Goal: Task Accomplishment & Management: Use online tool/utility

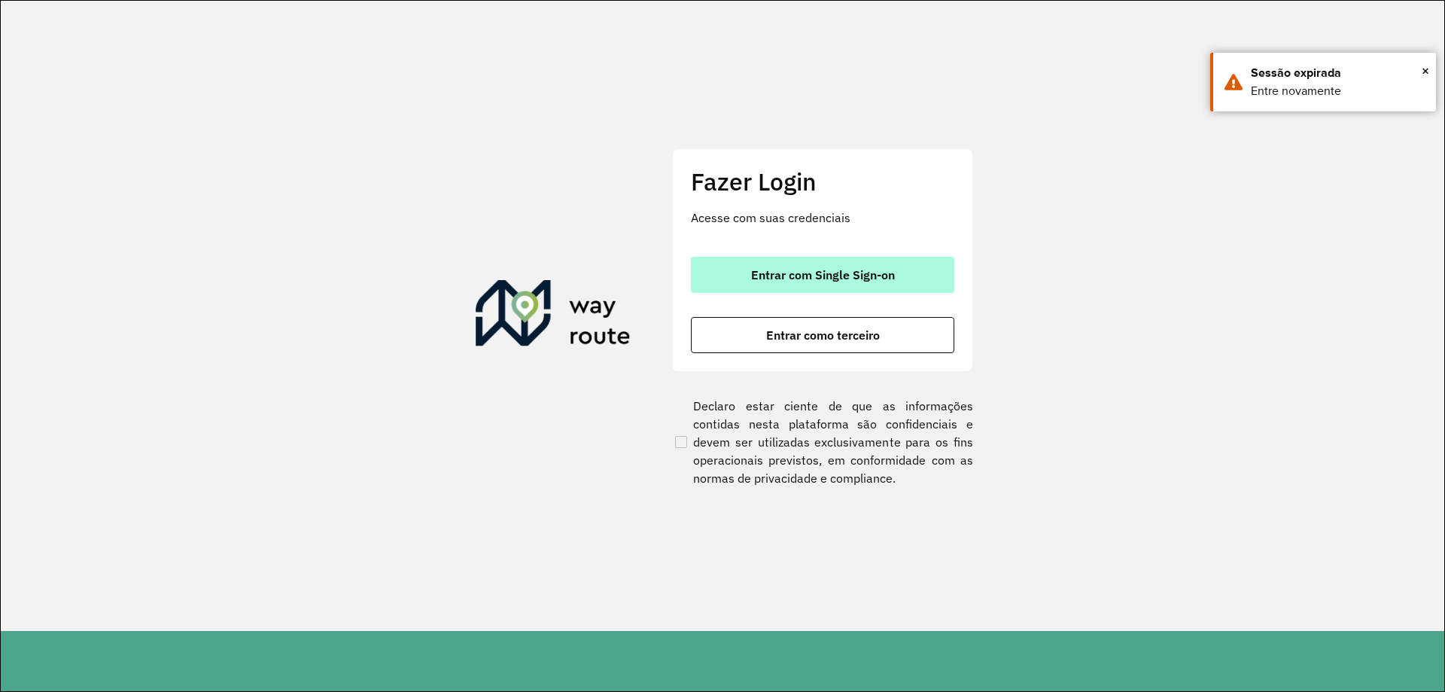
click at [741, 281] on button "Entrar com Single Sign-on" at bounding box center [822, 275] width 263 height 36
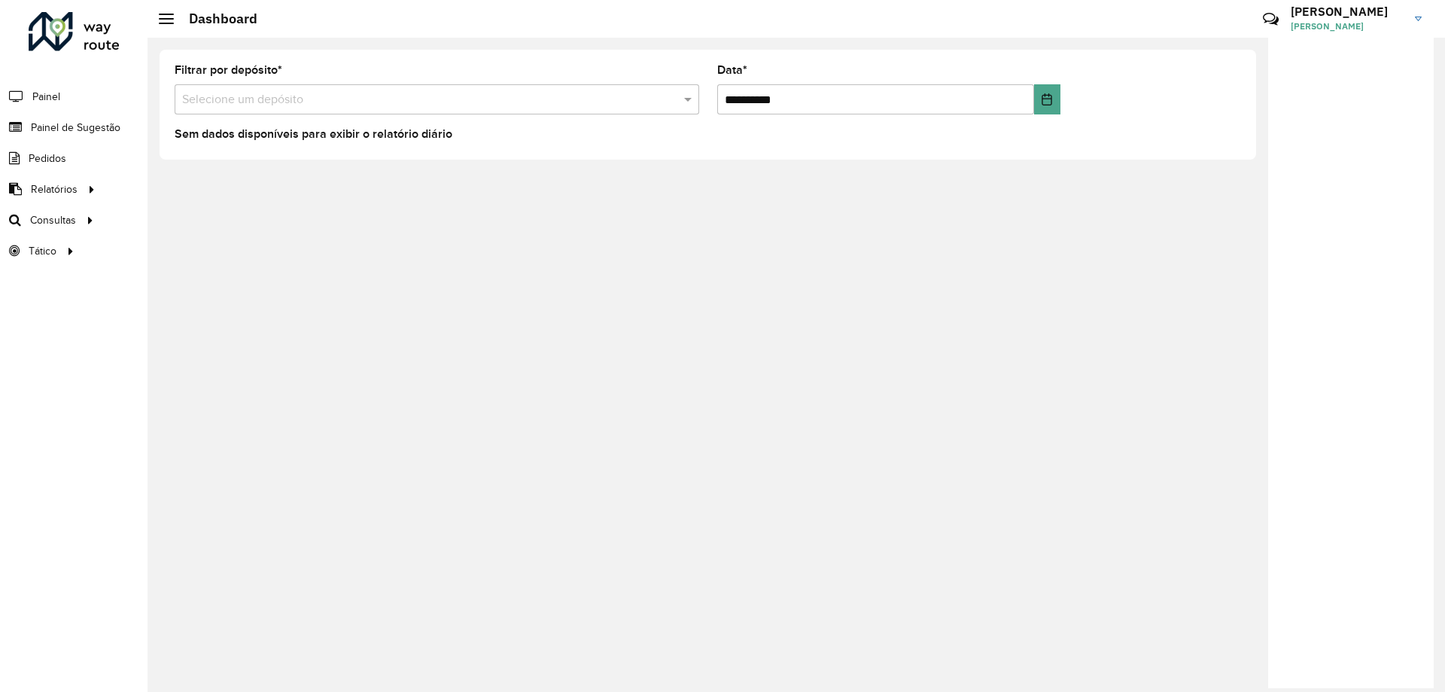
click at [245, 101] on input "text" at bounding box center [421, 100] width 479 height 18
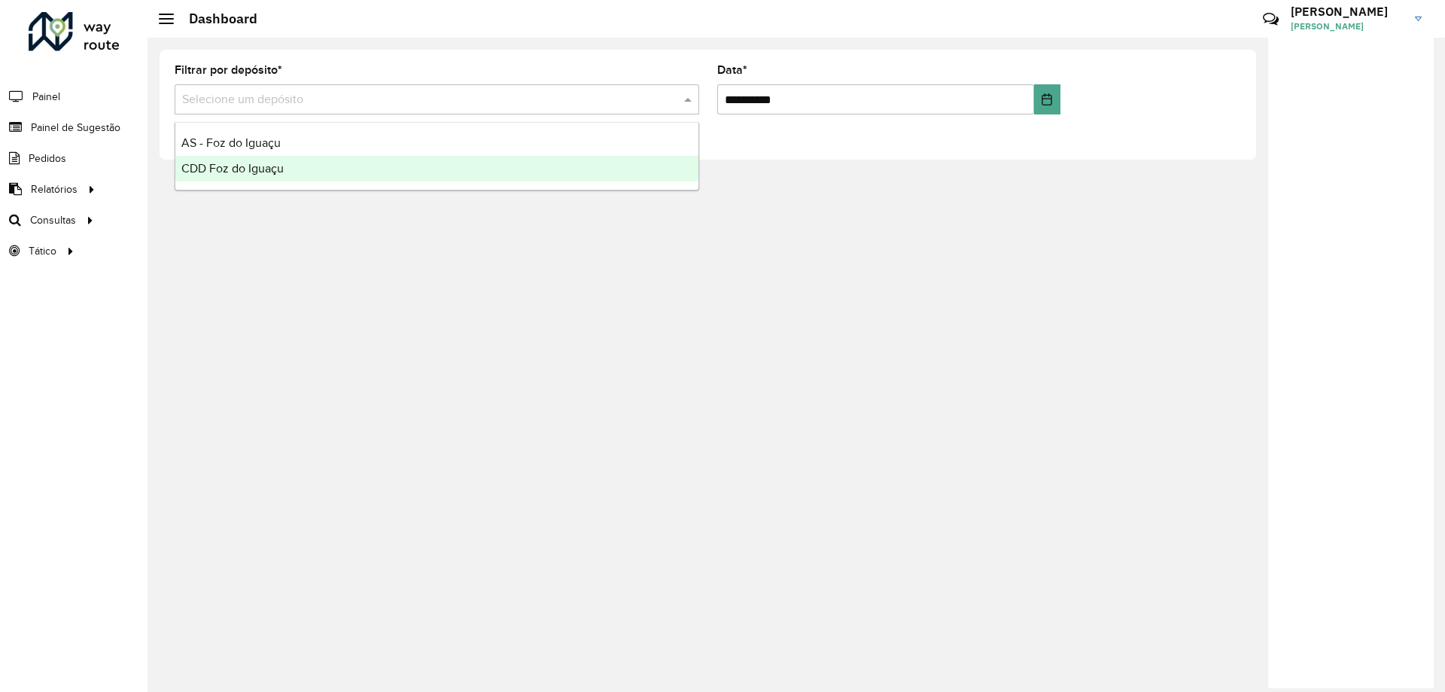
click at [248, 173] on span "CDD Foz do Iguaçu" at bounding box center [232, 168] width 102 height 13
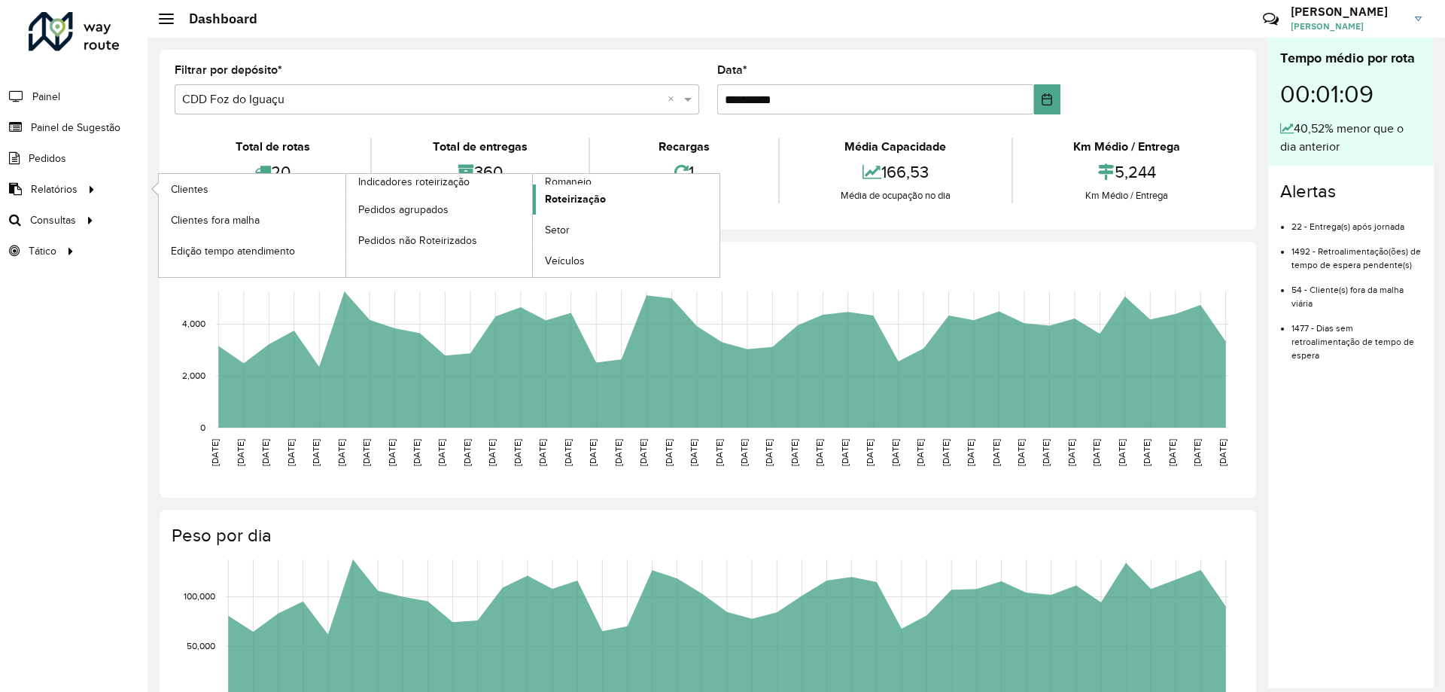
click at [582, 192] on span "Roteirização" at bounding box center [575, 199] width 61 height 16
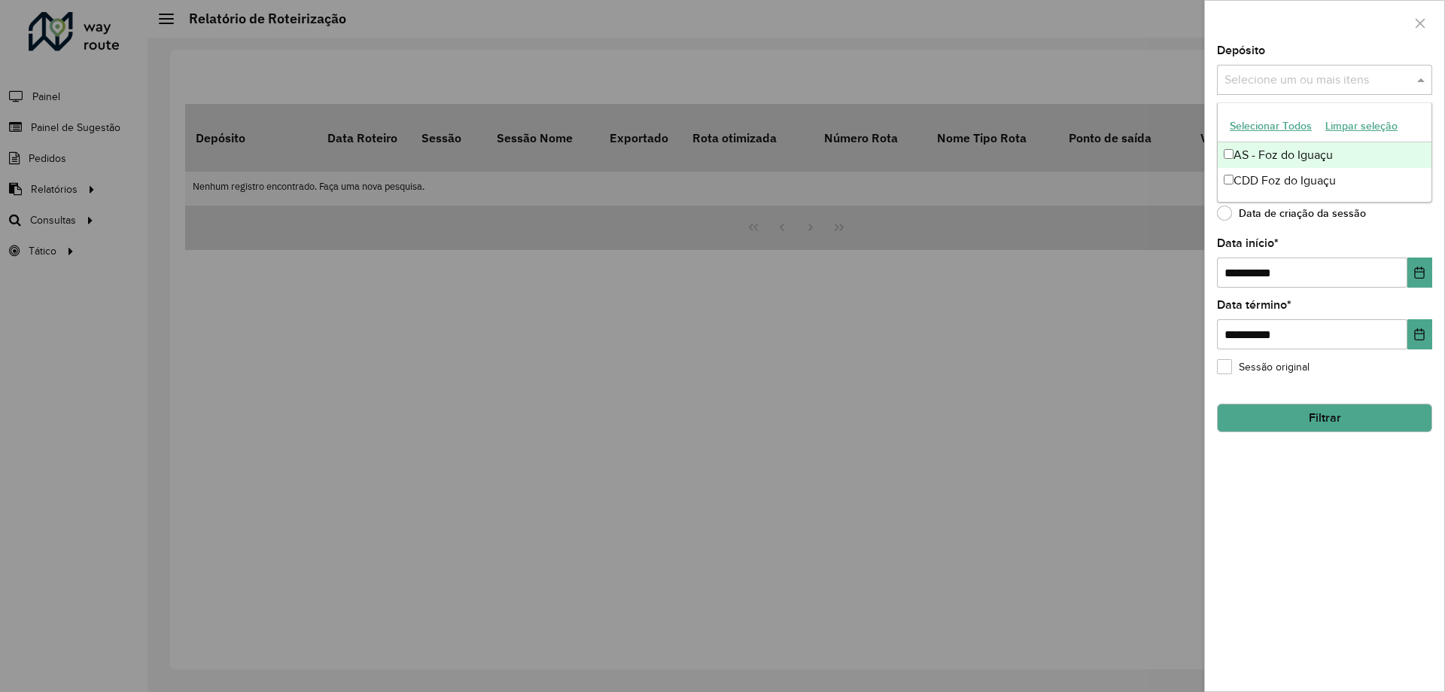
click at [1304, 82] on input "text" at bounding box center [1317, 80] width 193 height 18
click at [1305, 175] on div "CDD Foz do Iguaçu" at bounding box center [1325, 181] width 214 height 26
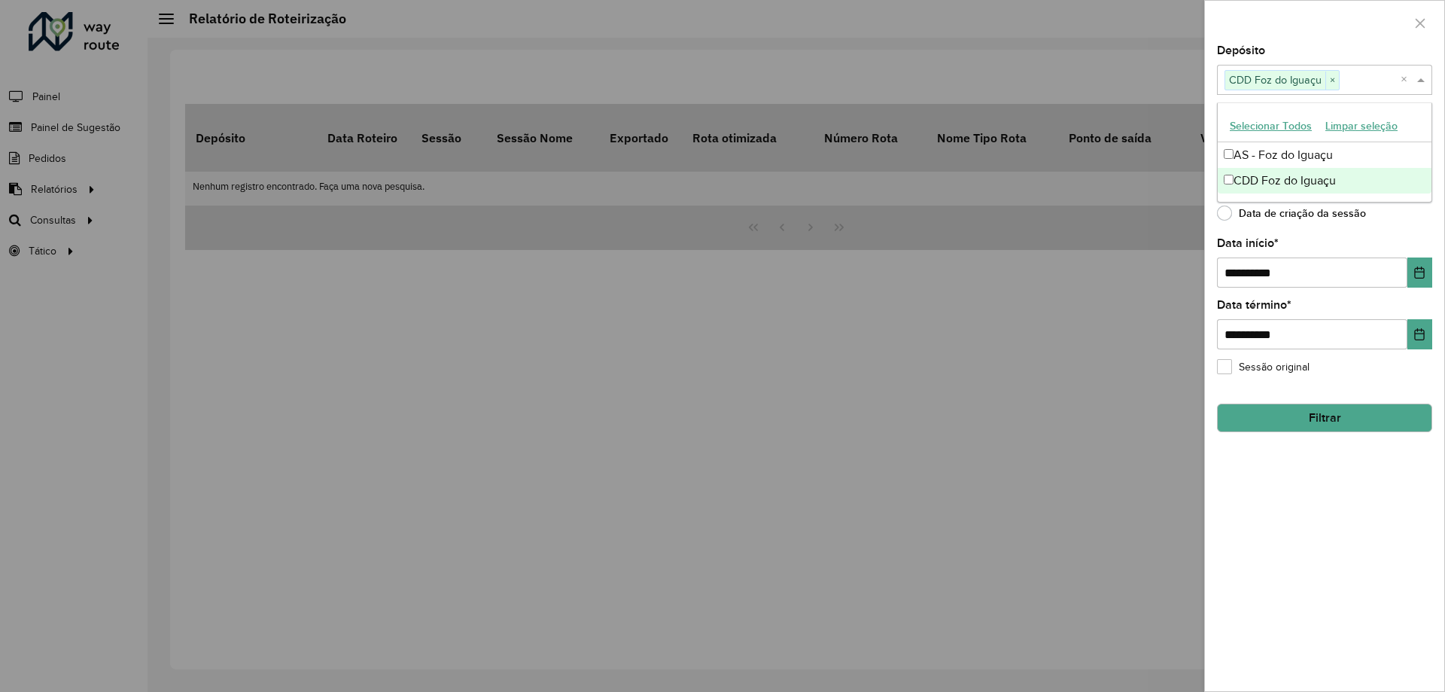
click at [1399, 238] on div "**********" at bounding box center [1324, 263] width 215 height 50
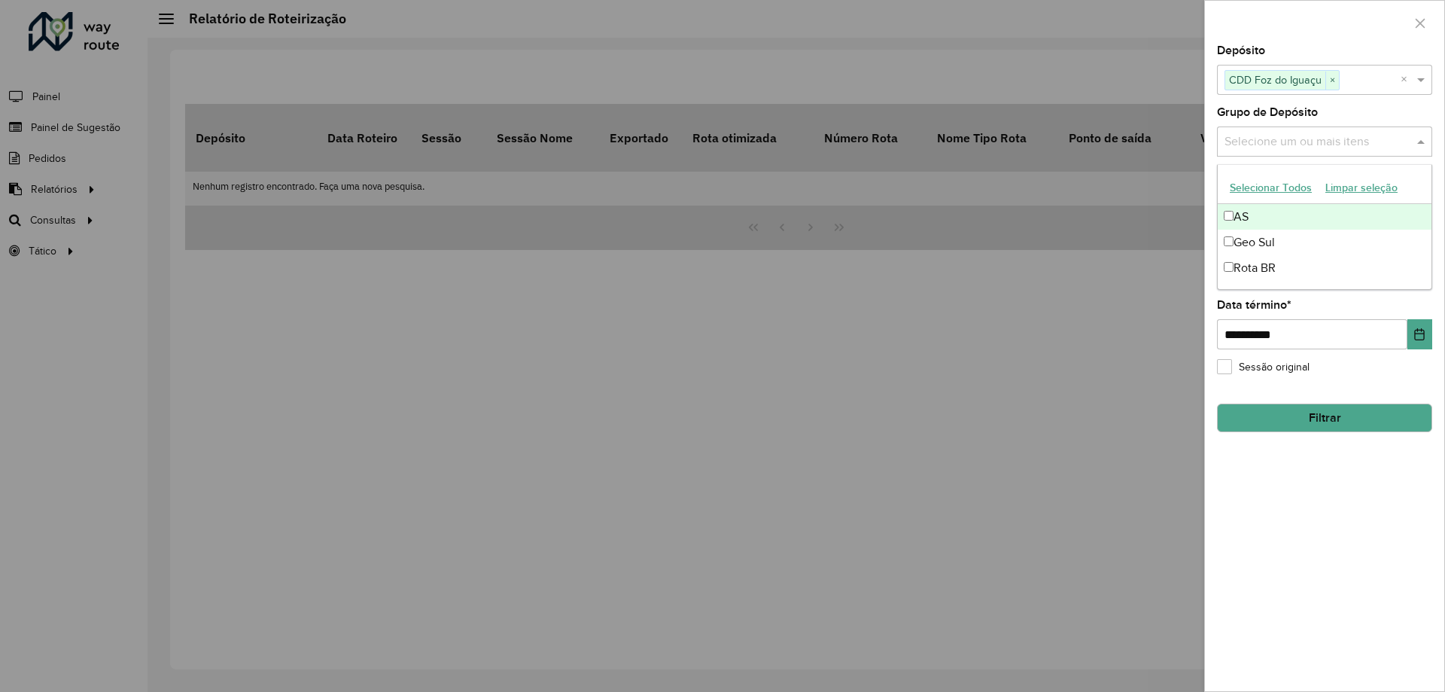
click at [1327, 147] on input "text" at bounding box center [1317, 142] width 193 height 18
click at [1424, 108] on div "Grupo de Depósito Selecione um ou mais itens" at bounding box center [1324, 132] width 215 height 50
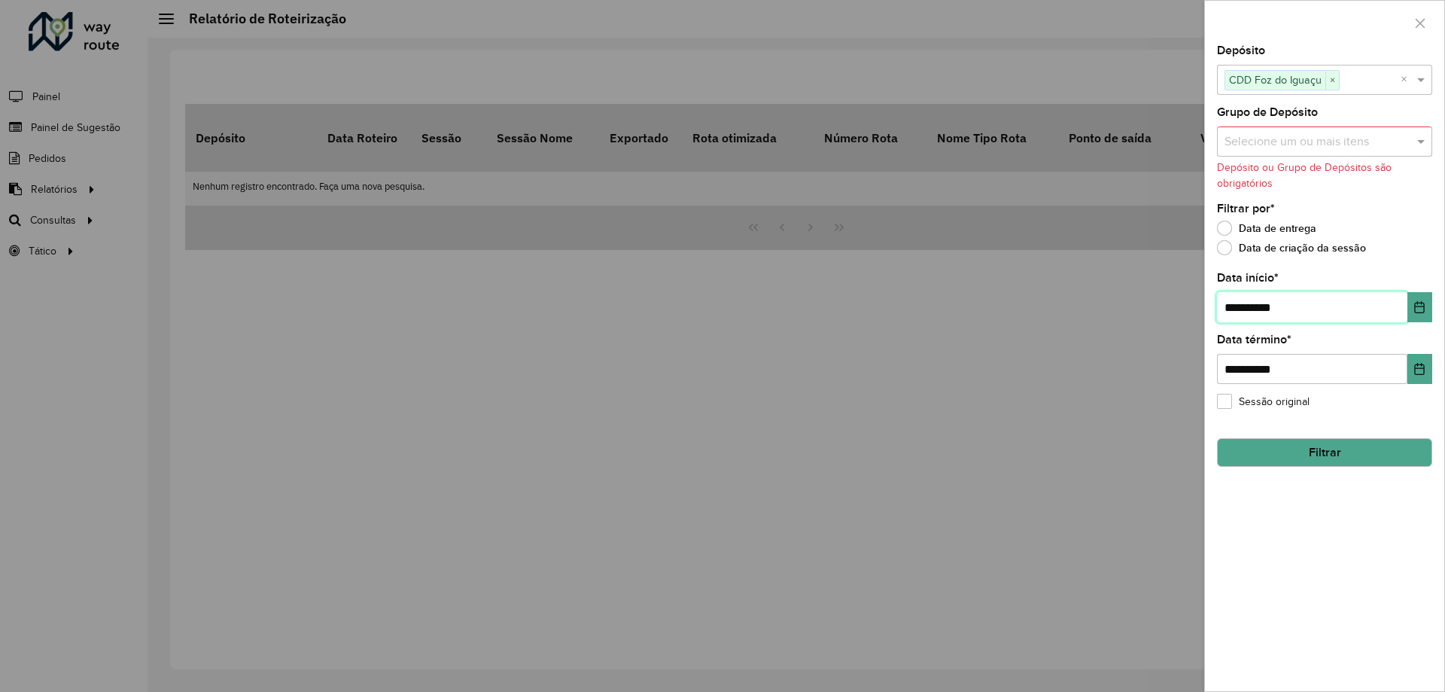
click at [1403, 296] on input "**********" at bounding box center [1312, 307] width 190 height 30
click at [1407, 300] on button "Choose Date" at bounding box center [1419, 307] width 25 height 30
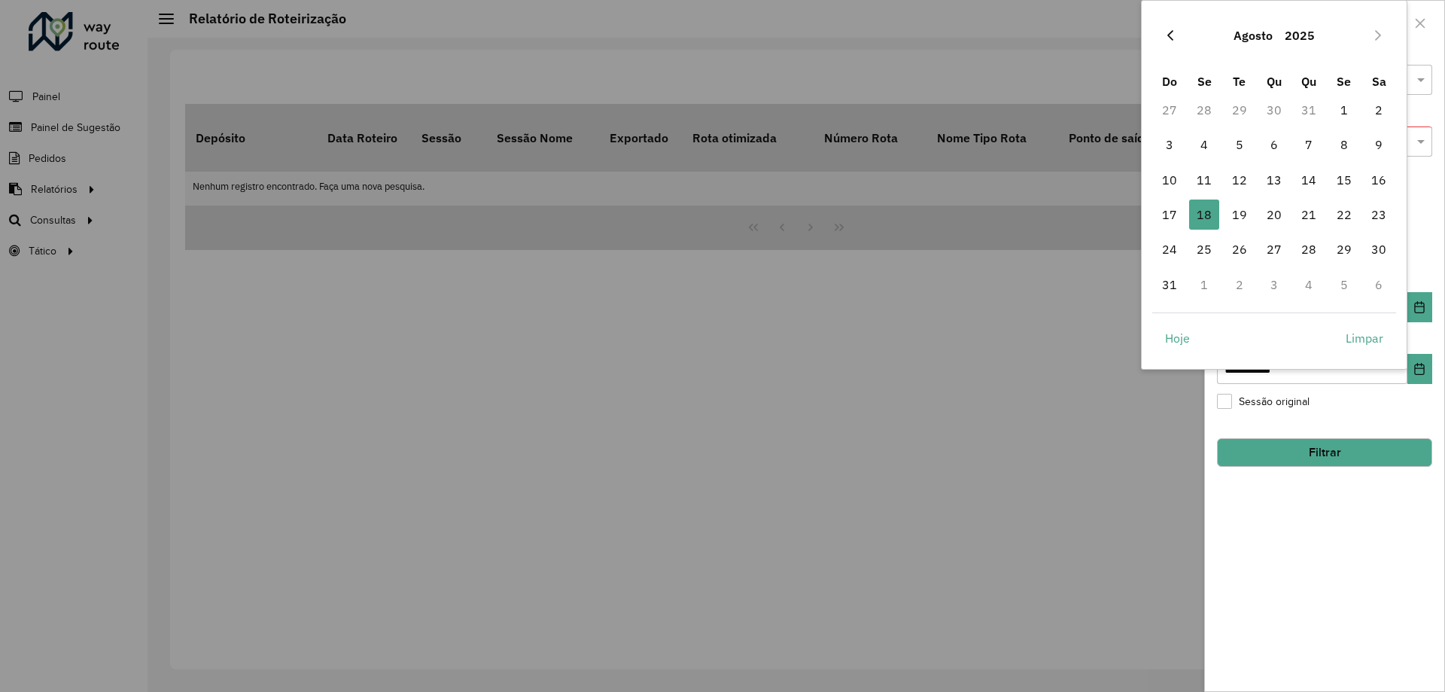
click at [1168, 31] on icon "Previous Month" at bounding box center [1170, 35] width 12 height 12
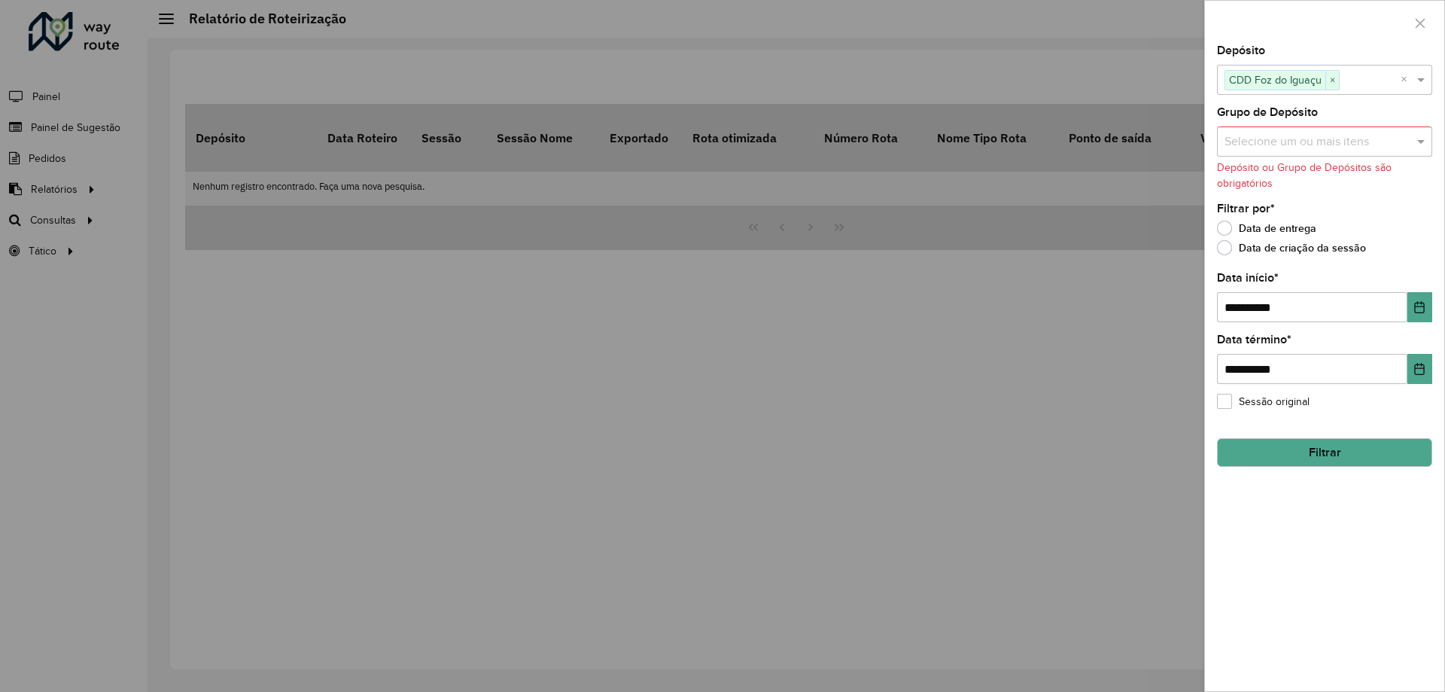
click at [1168, 31] on div at bounding box center [722, 346] width 1445 height 692
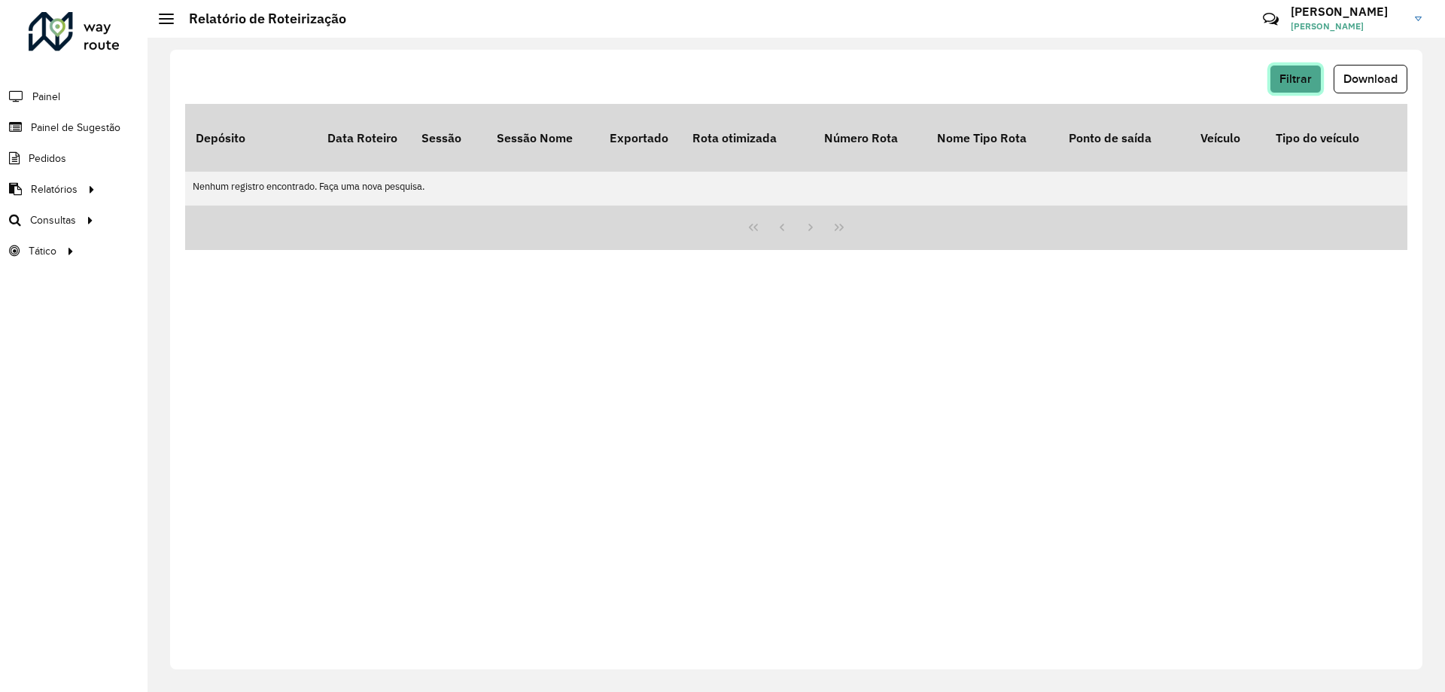
click at [1282, 82] on span "Filtrar" at bounding box center [1295, 78] width 32 height 13
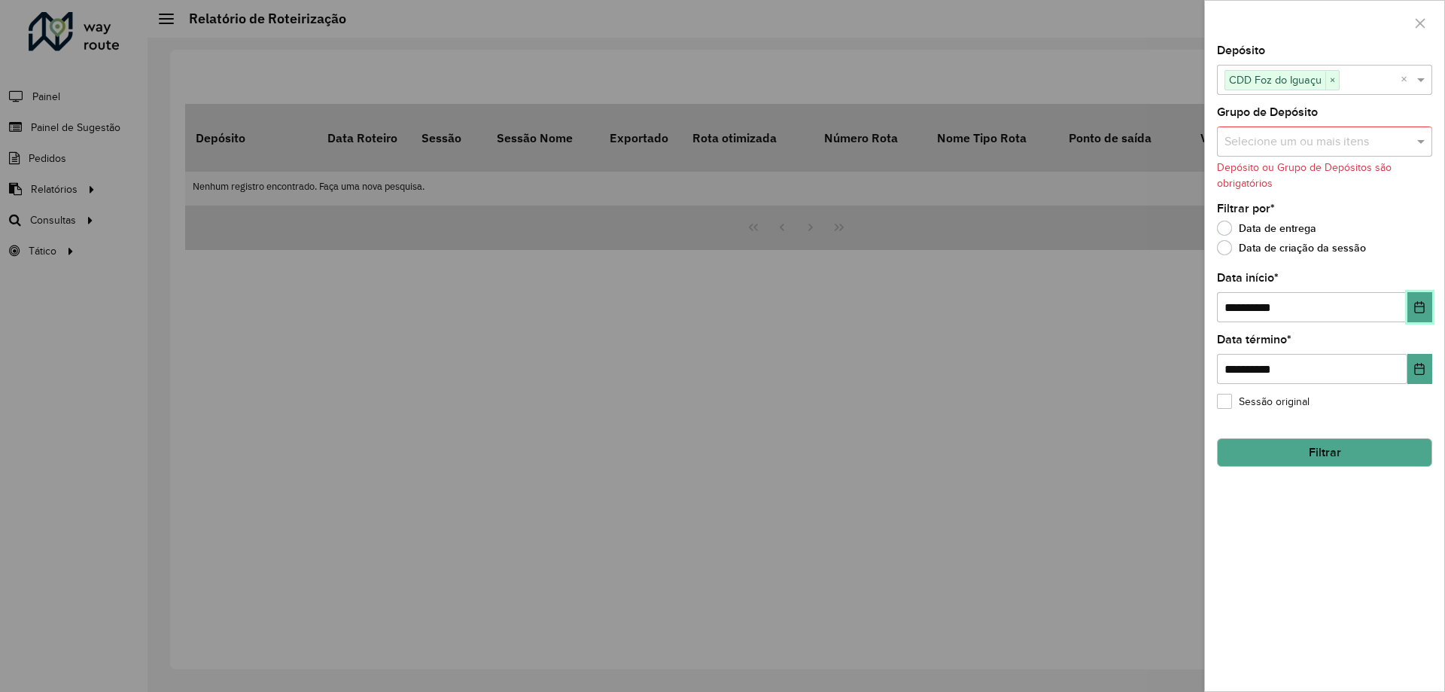
click at [1412, 313] on button "Choose Date" at bounding box center [1419, 307] width 25 height 30
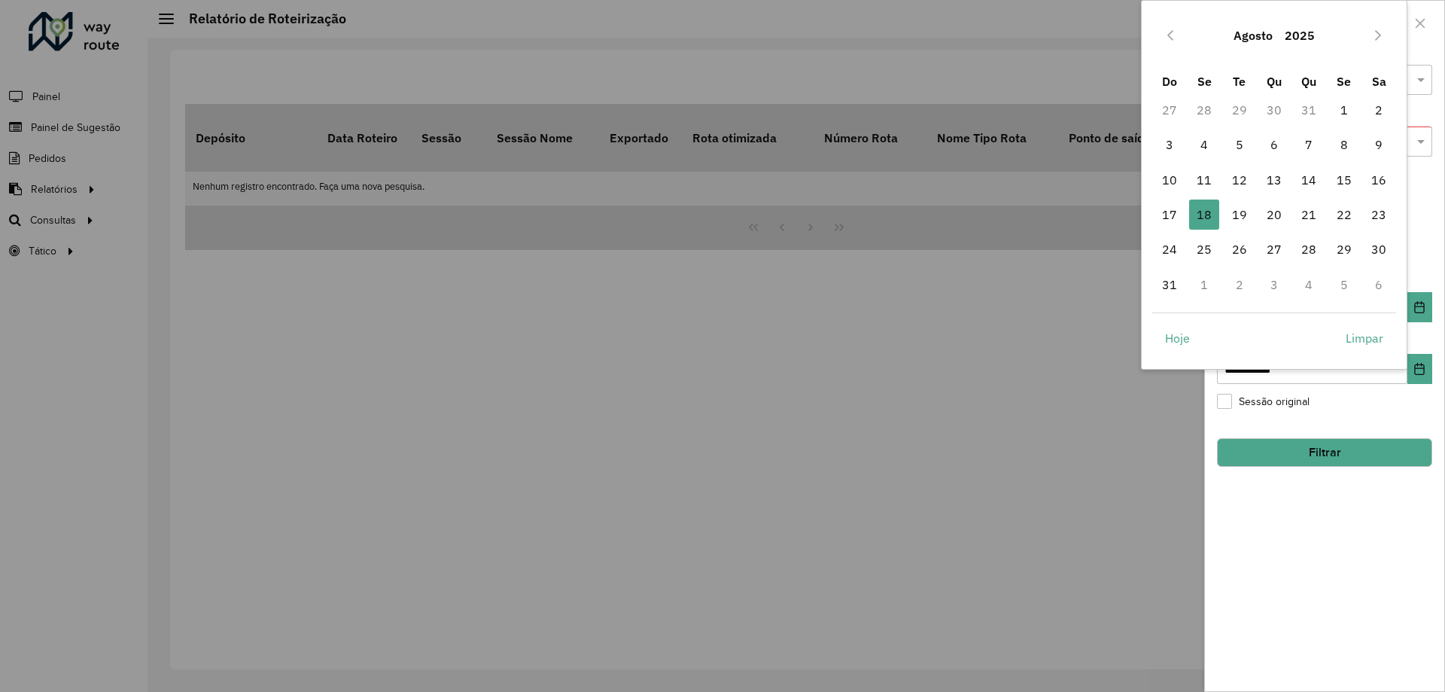
click at [1256, 41] on button "Agosto" at bounding box center [1252, 35] width 51 height 36
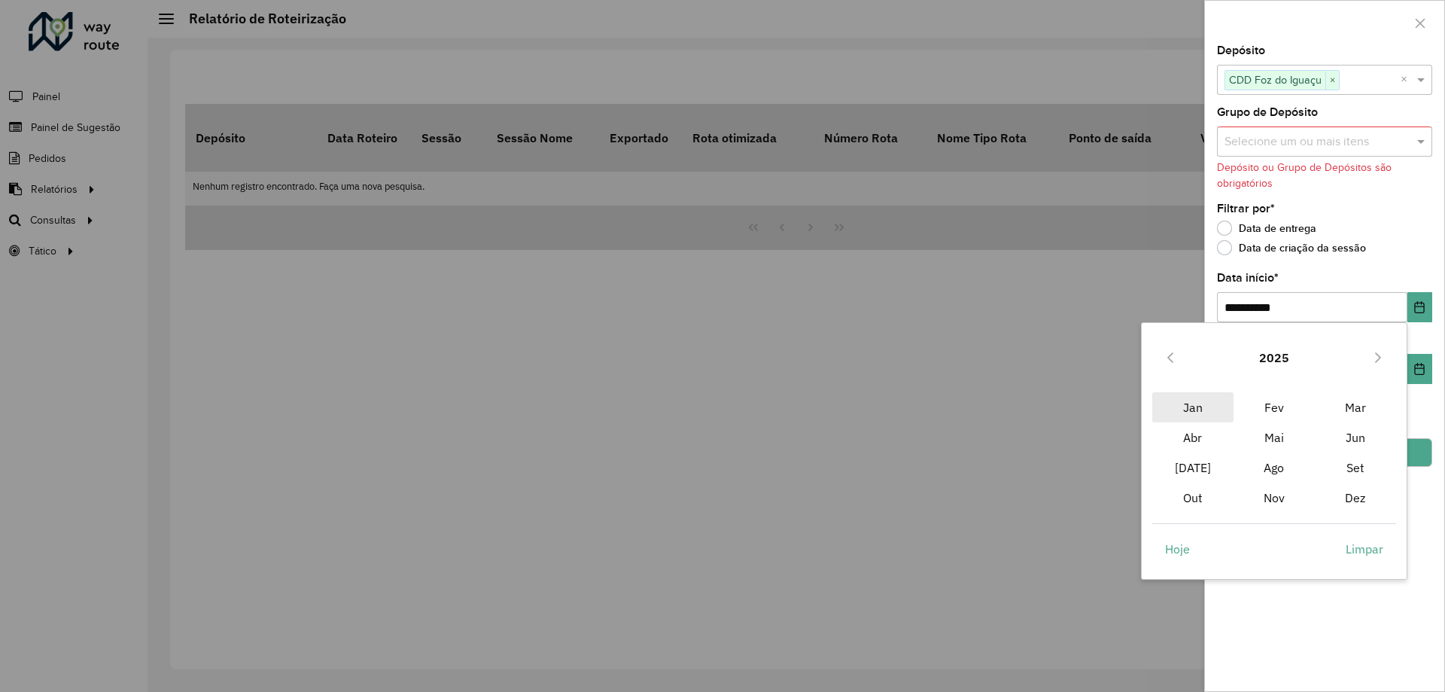
click at [1190, 402] on span "Jan" at bounding box center [1192, 407] width 81 height 30
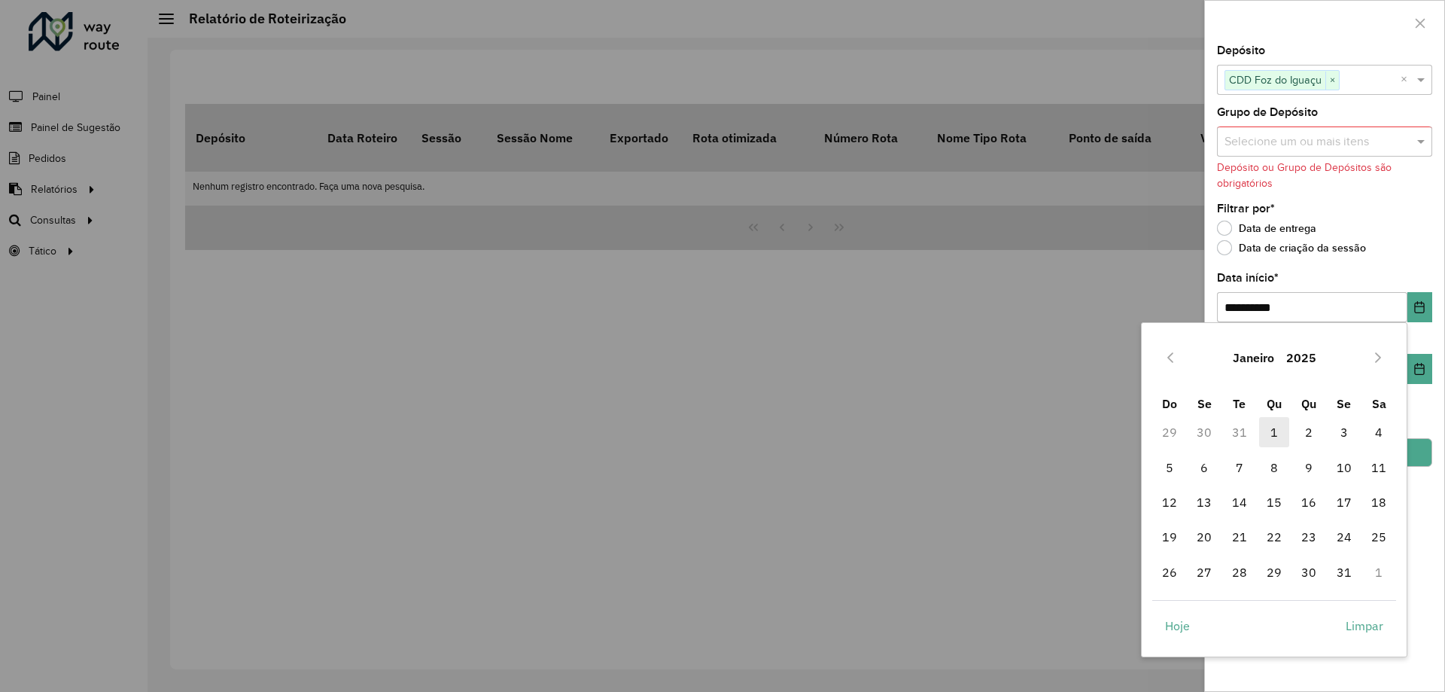
click at [1270, 430] on span "1" at bounding box center [1274, 432] width 30 height 30
type input "**********"
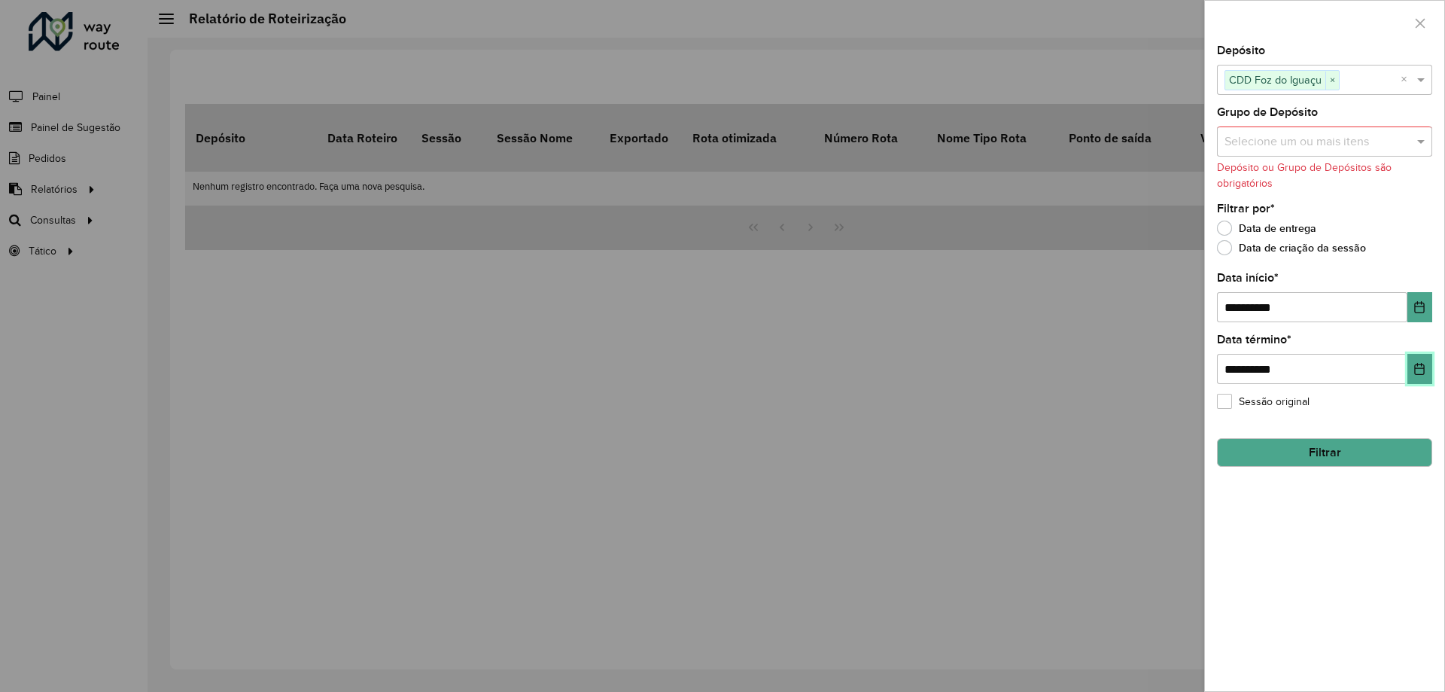
click at [1416, 375] on icon "Choose Date" at bounding box center [1420, 369] width 10 height 12
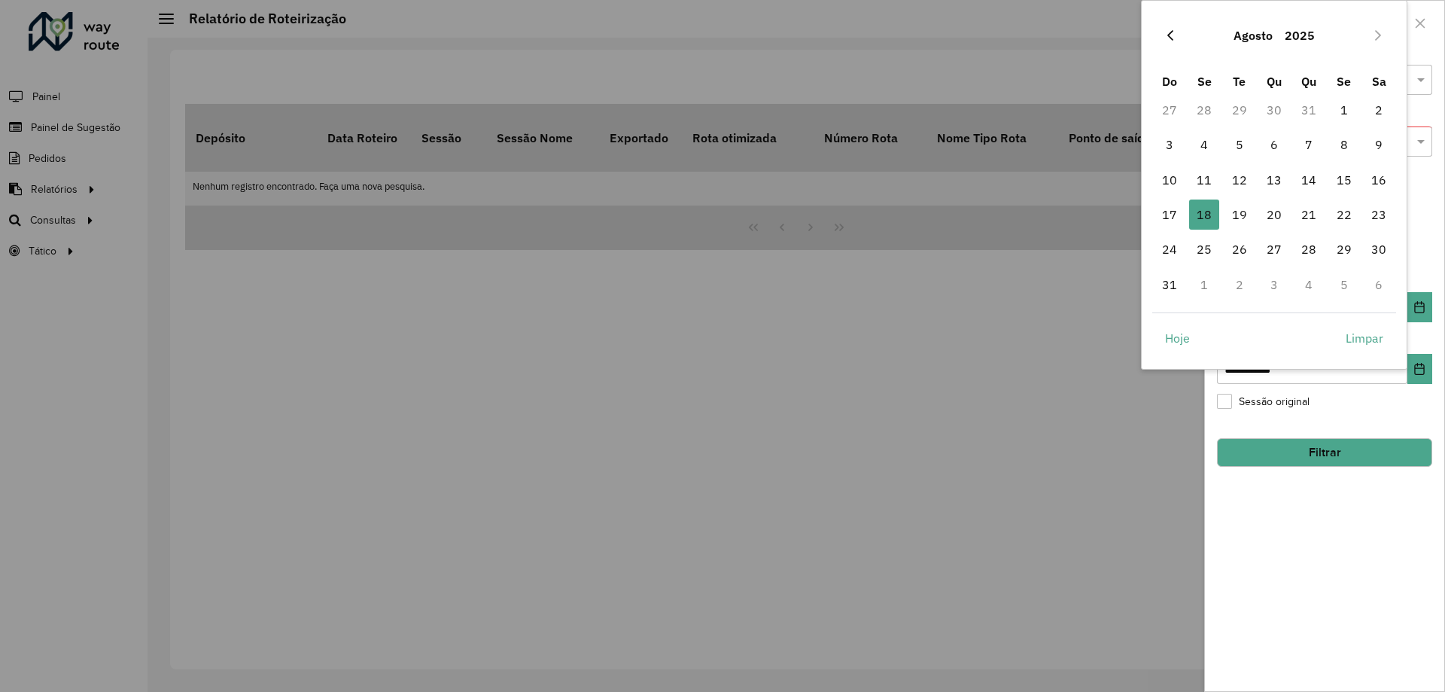
click at [1168, 35] on icon "Previous Month" at bounding box center [1170, 35] width 6 height 11
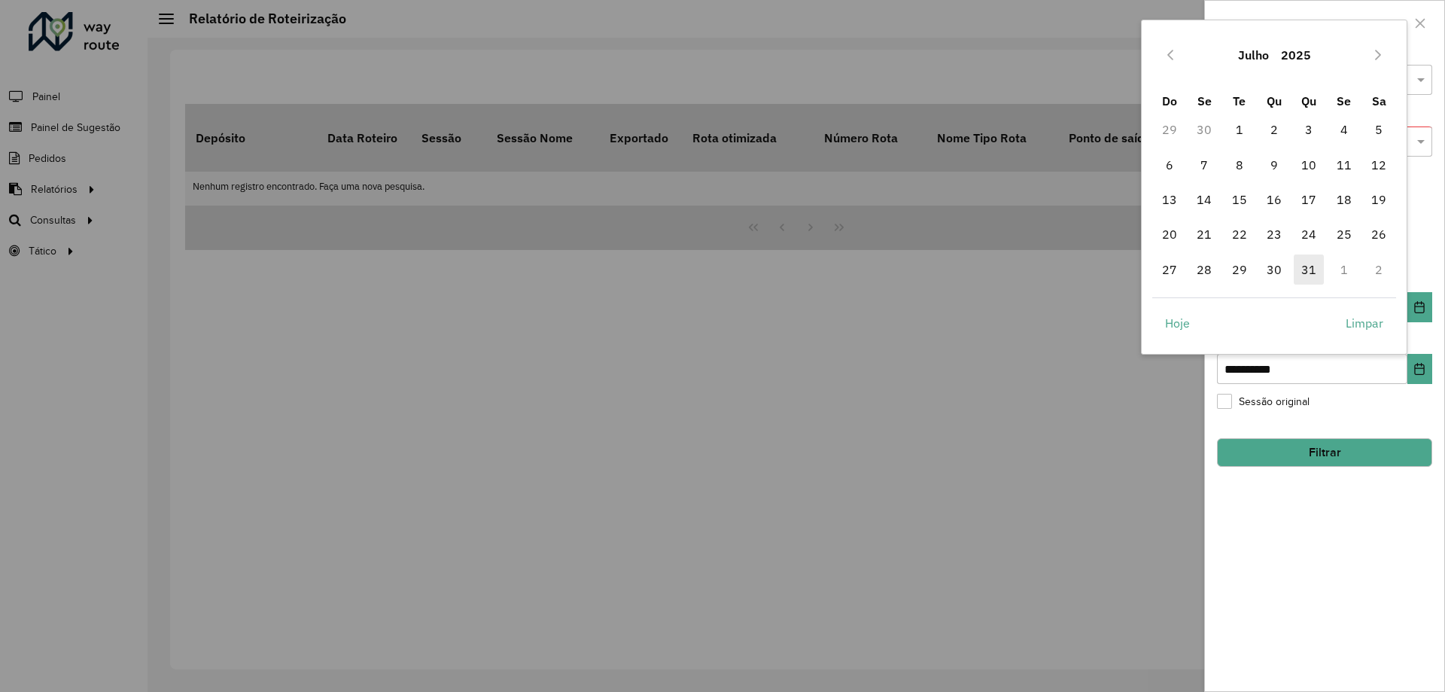
click at [1303, 263] on span "31" at bounding box center [1309, 269] width 30 height 30
type input "**********"
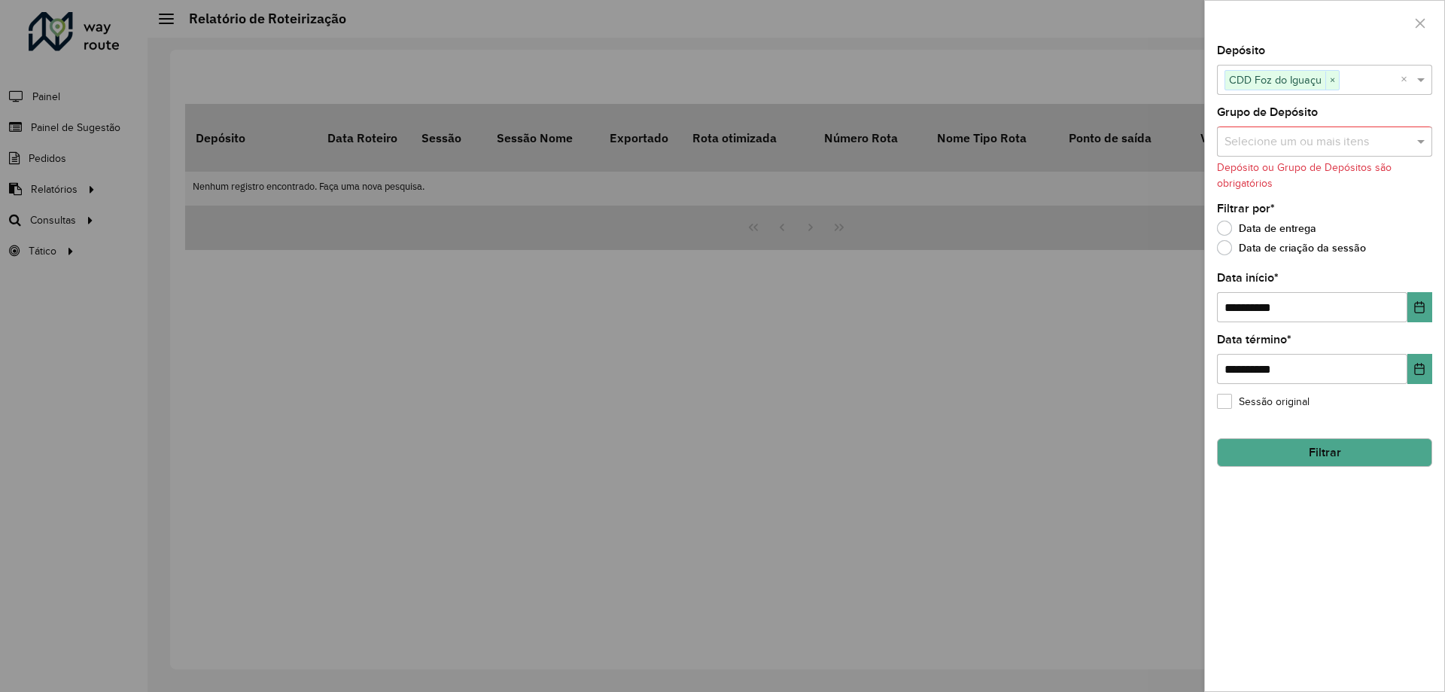
click at [1349, 446] on button "Filtrar" at bounding box center [1324, 452] width 215 height 29
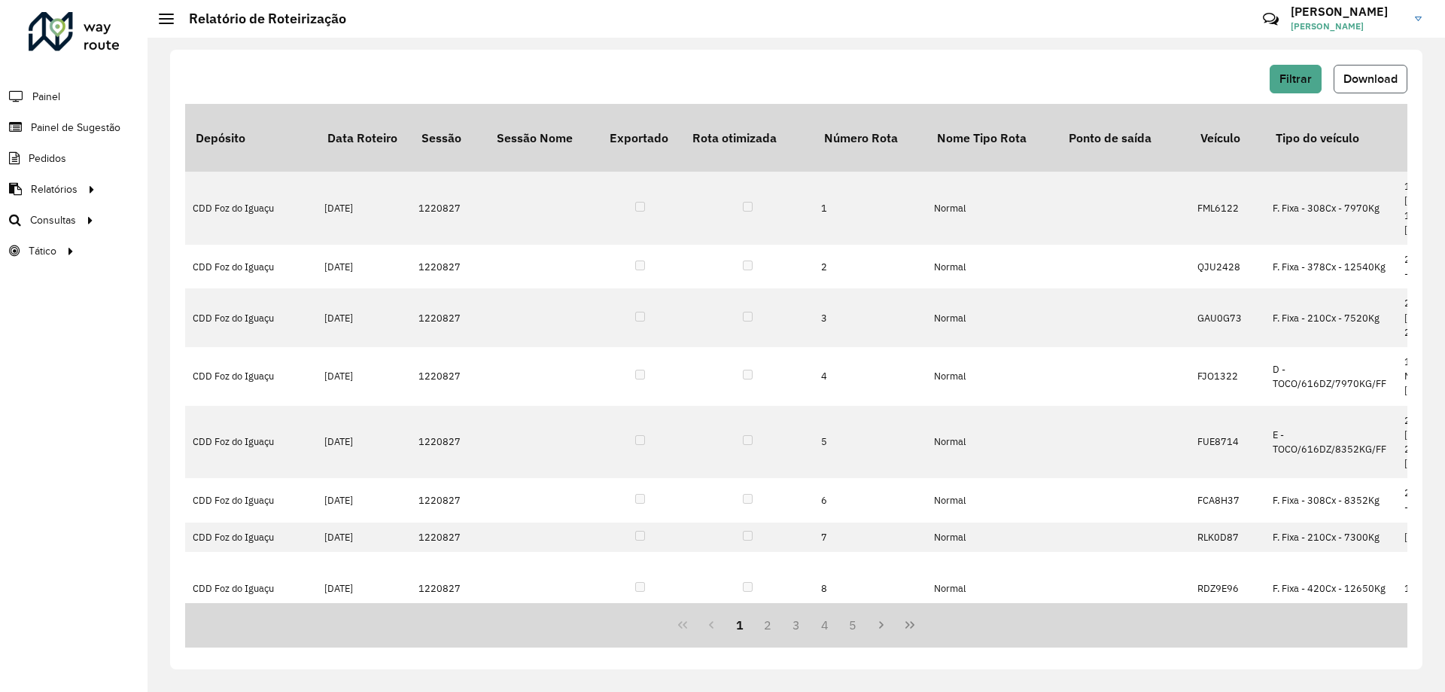
click at [1358, 73] on span "Download" at bounding box center [1370, 78] width 54 height 13
